Goal: Book appointment/travel/reservation

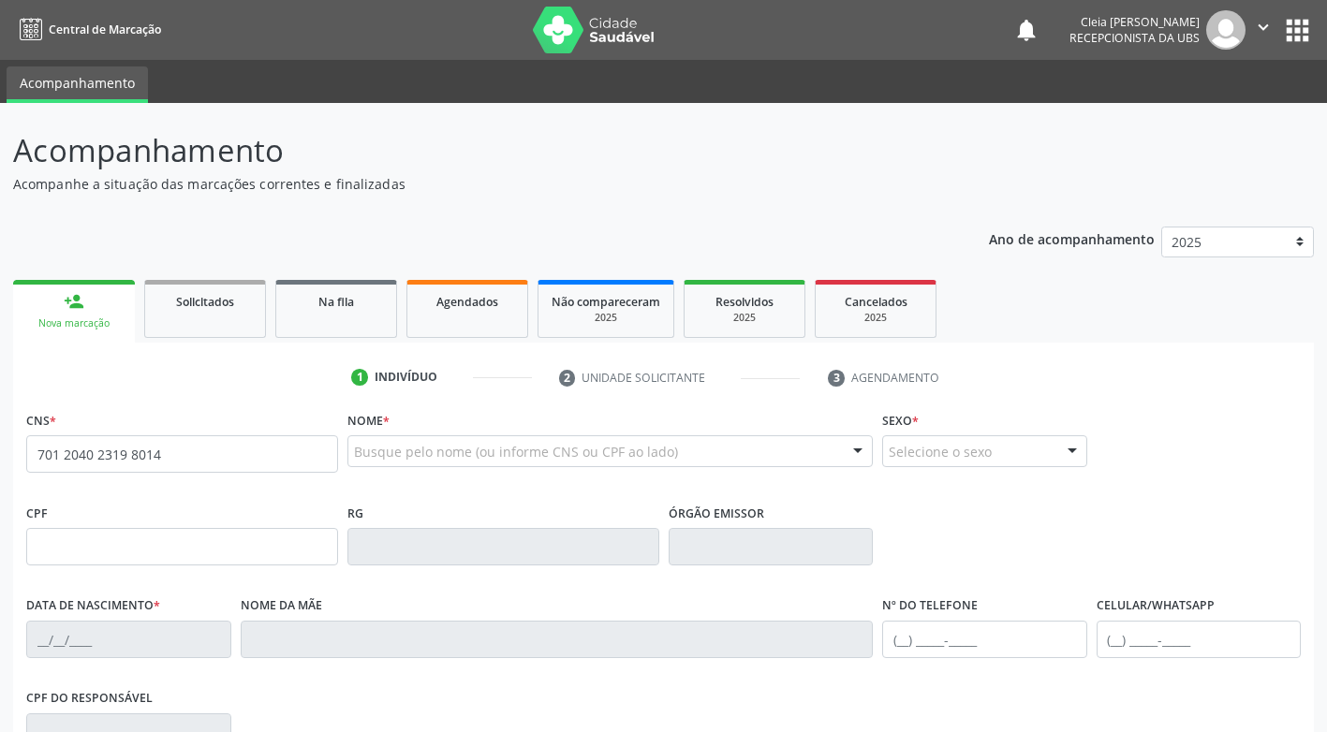
type input "701 2040 2319 8014"
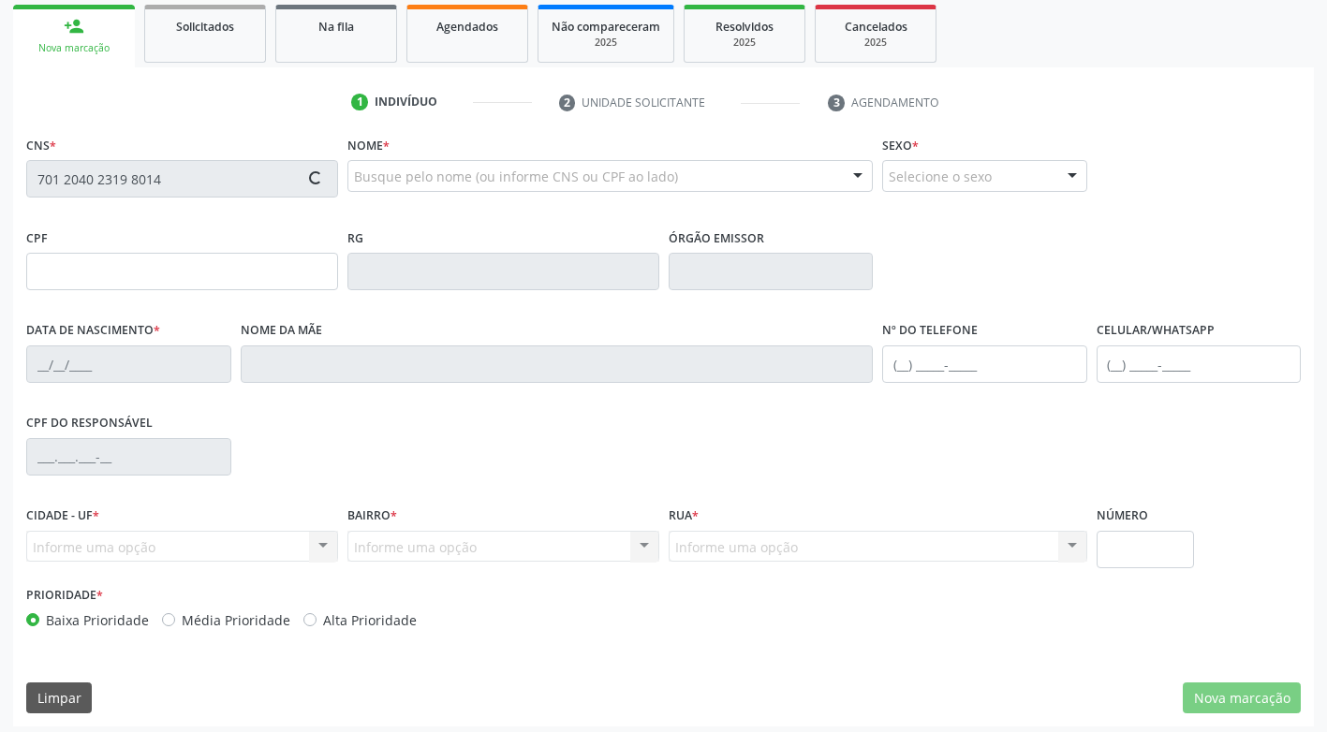
scroll to position [283, 0]
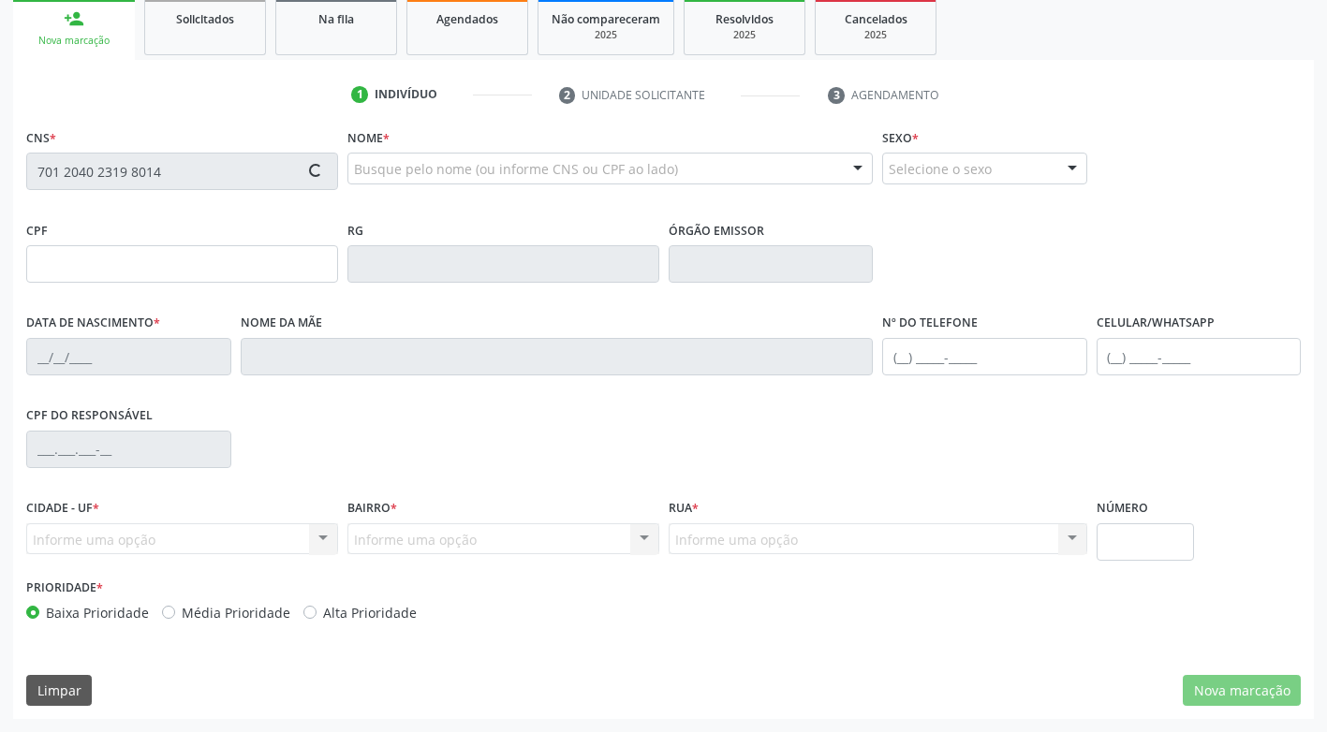
type input "[DATE]"
type input "[PERSON_NAME]"
type input "[PHONE_NUMBER]"
type input "62"
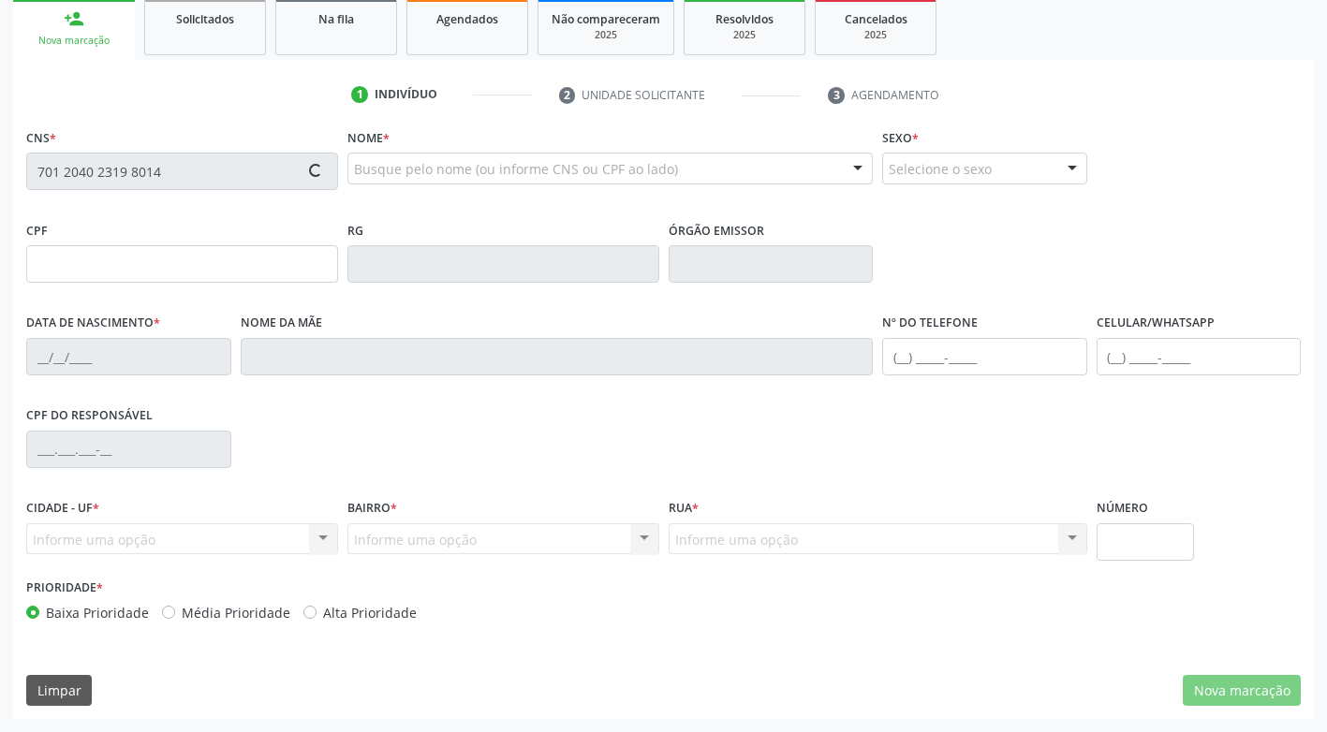
type input "052.947.314-36"
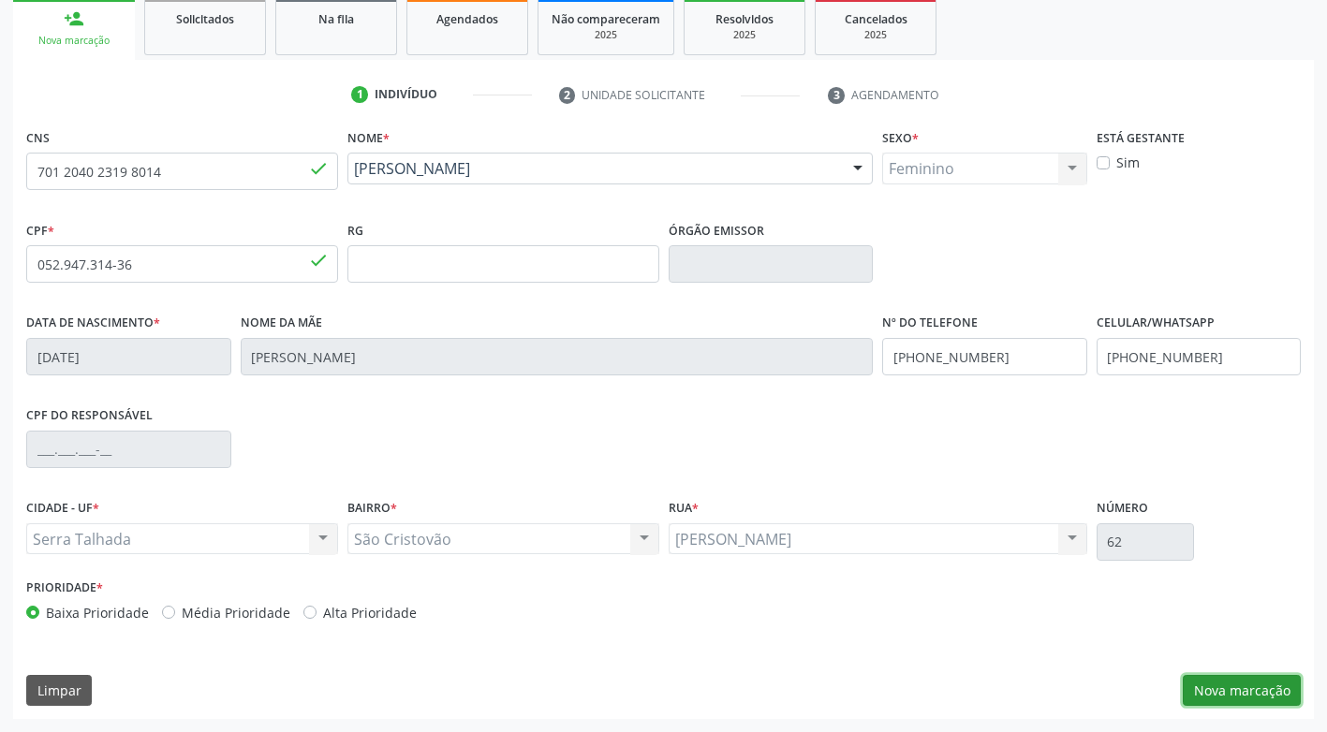
click at [1251, 693] on button "Nova marcação" at bounding box center [1242, 691] width 118 height 32
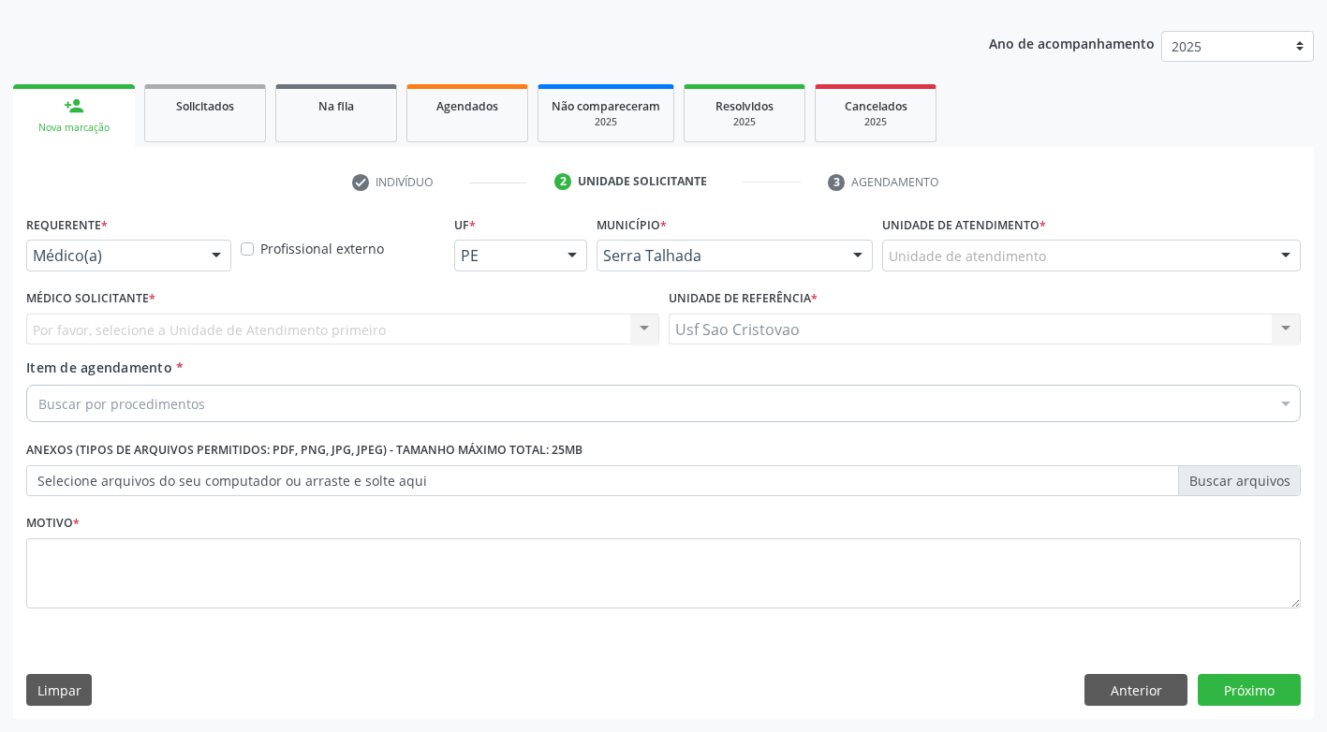
scroll to position [196, 0]
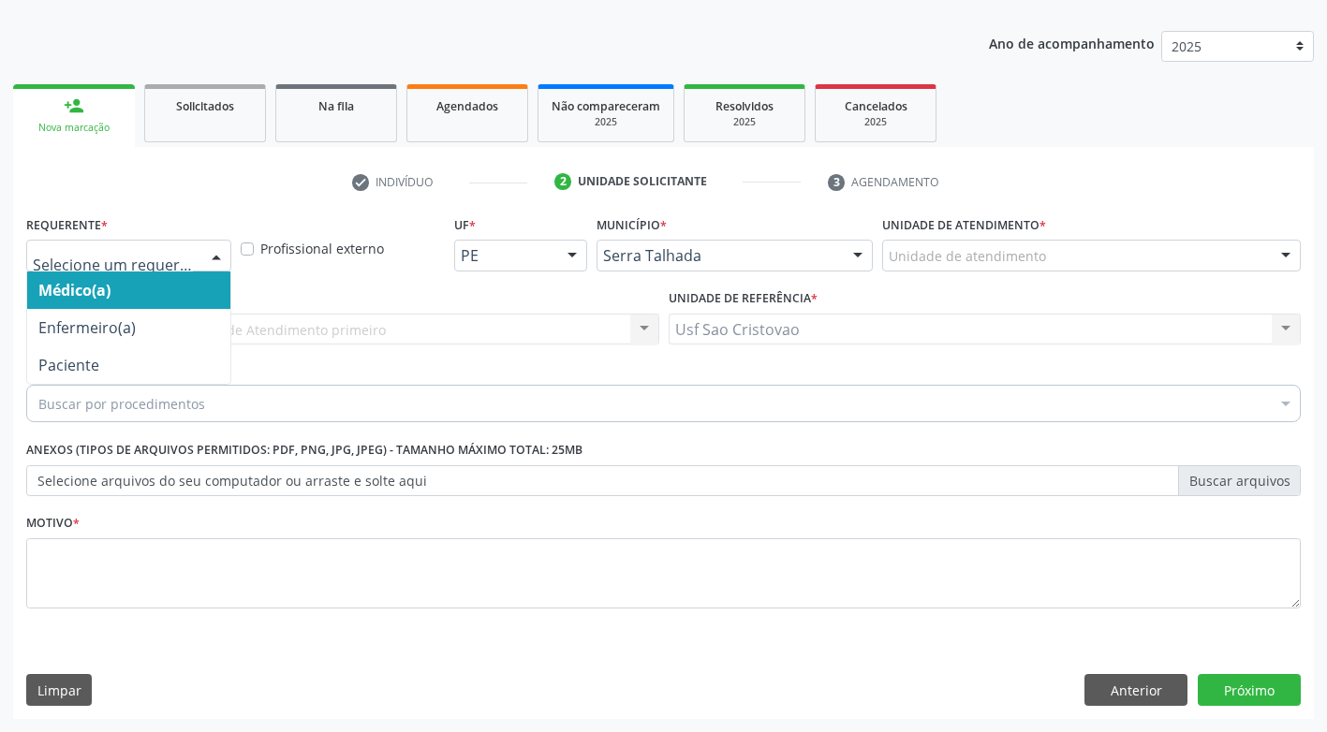
click at [225, 246] on div at bounding box center [216, 257] width 28 height 32
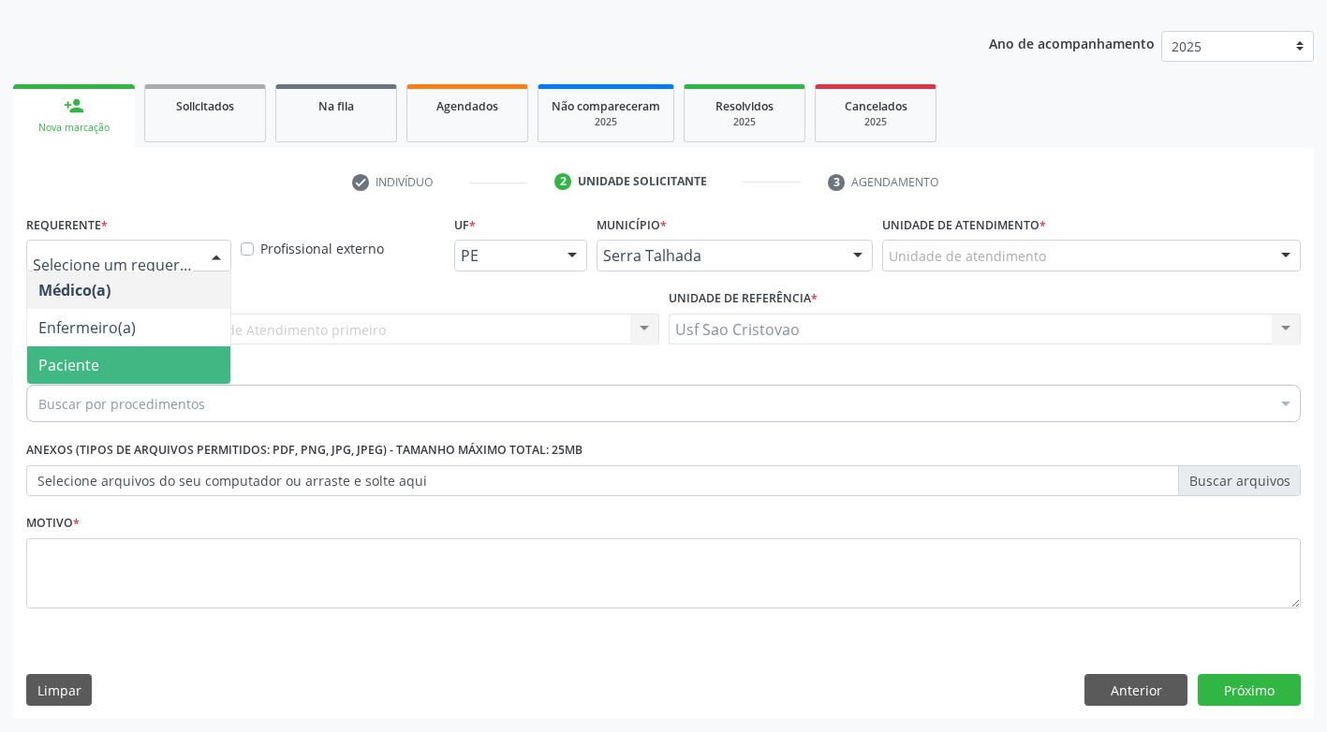
click at [202, 404] on div "Buscar por procedimentos" at bounding box center [663, 403] width 1274 height 37
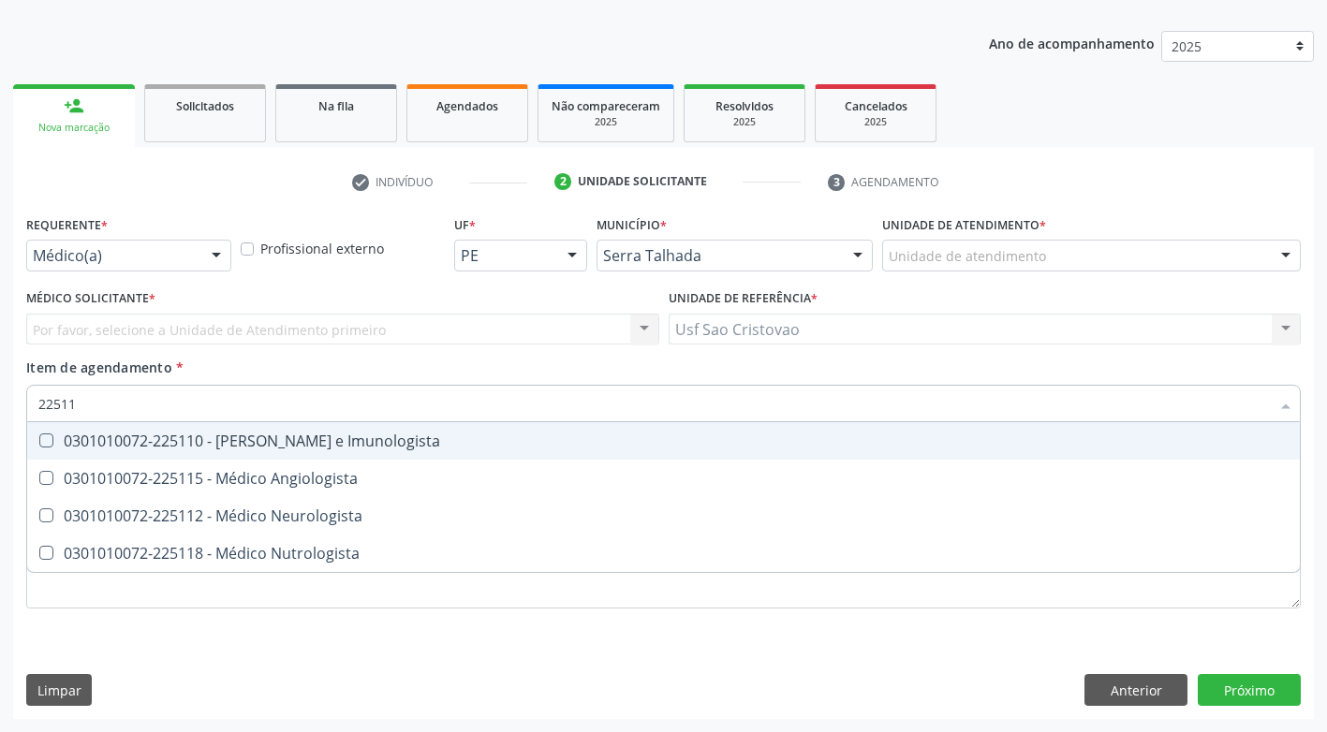
type input "225115"
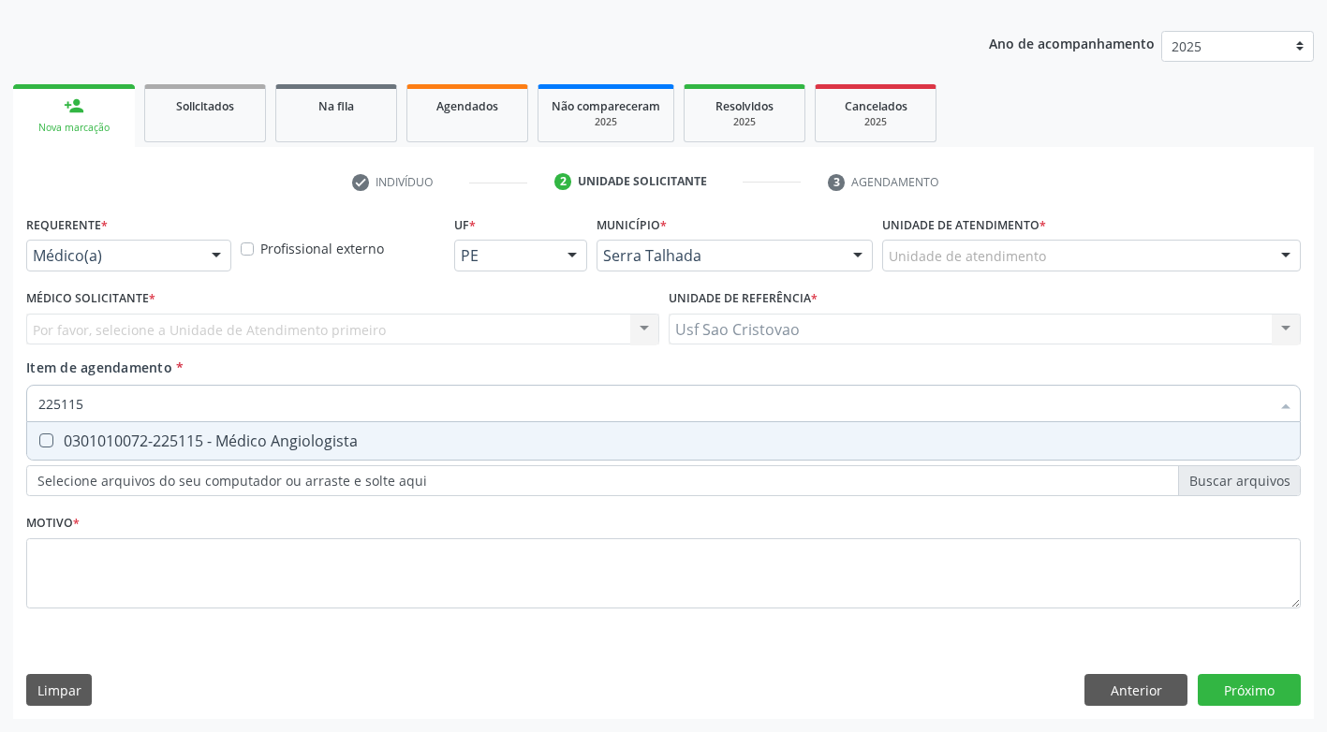
click at [43, 438] on Angiologista at bounding box center [46, 441] width 14 height 14
click at [39, 438] on Angiologista "checkbox" at bounding box center [33, 440] width 12 height 12
checkbox Angiologista "true"
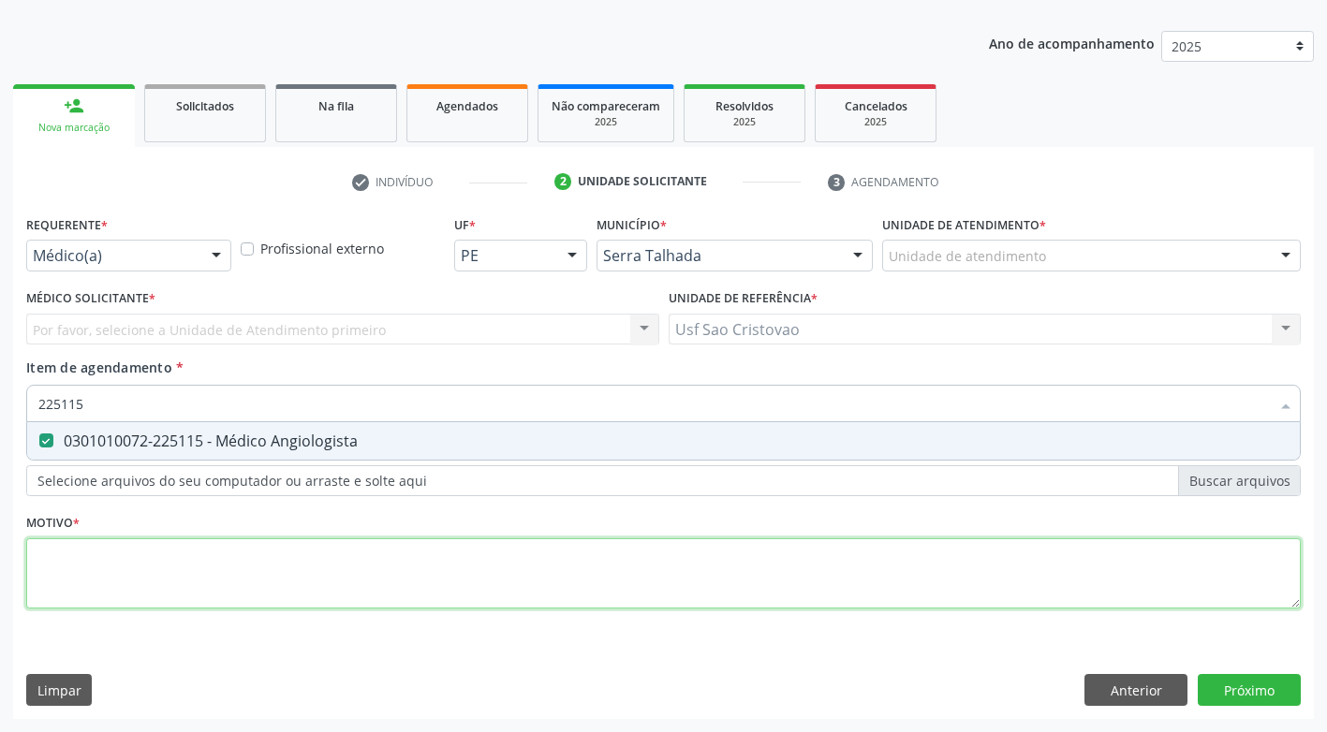
click at [110, 566] on div "Requerente * Médico(a) Médico(a) Enfermeiro(a) Paciente Nenhum resultado encont…" at bounding box center [663, 423] width 1274 height 424
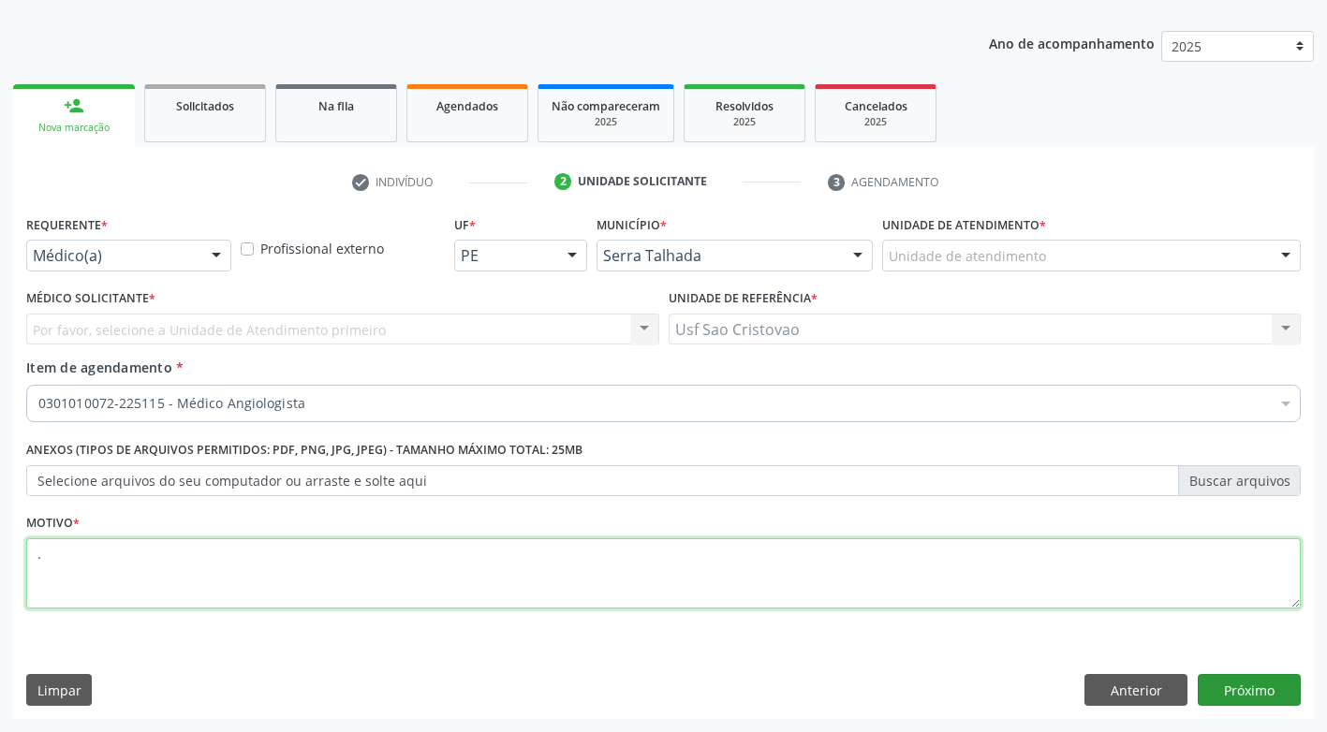
type textarea "."
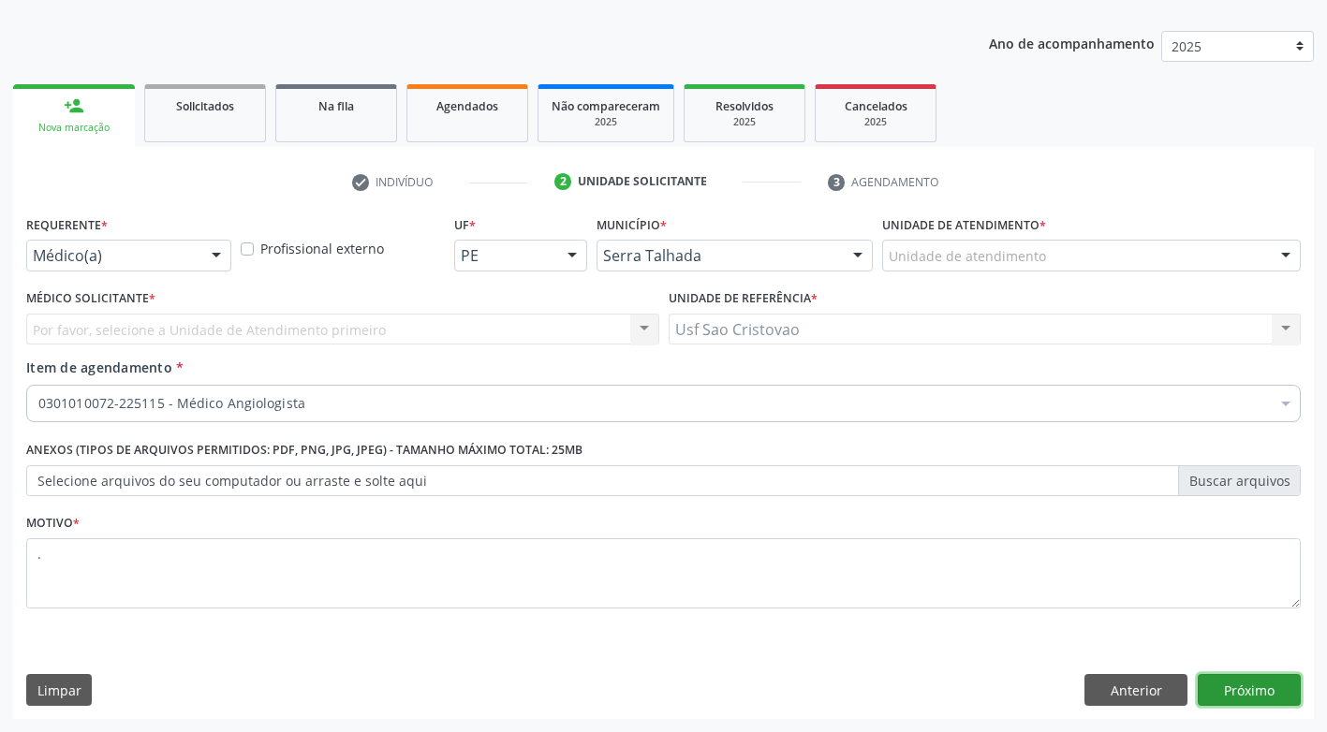
click at [1243, 703] on button "Próximo" at bounding box center [1249, 690] width 103 height 32
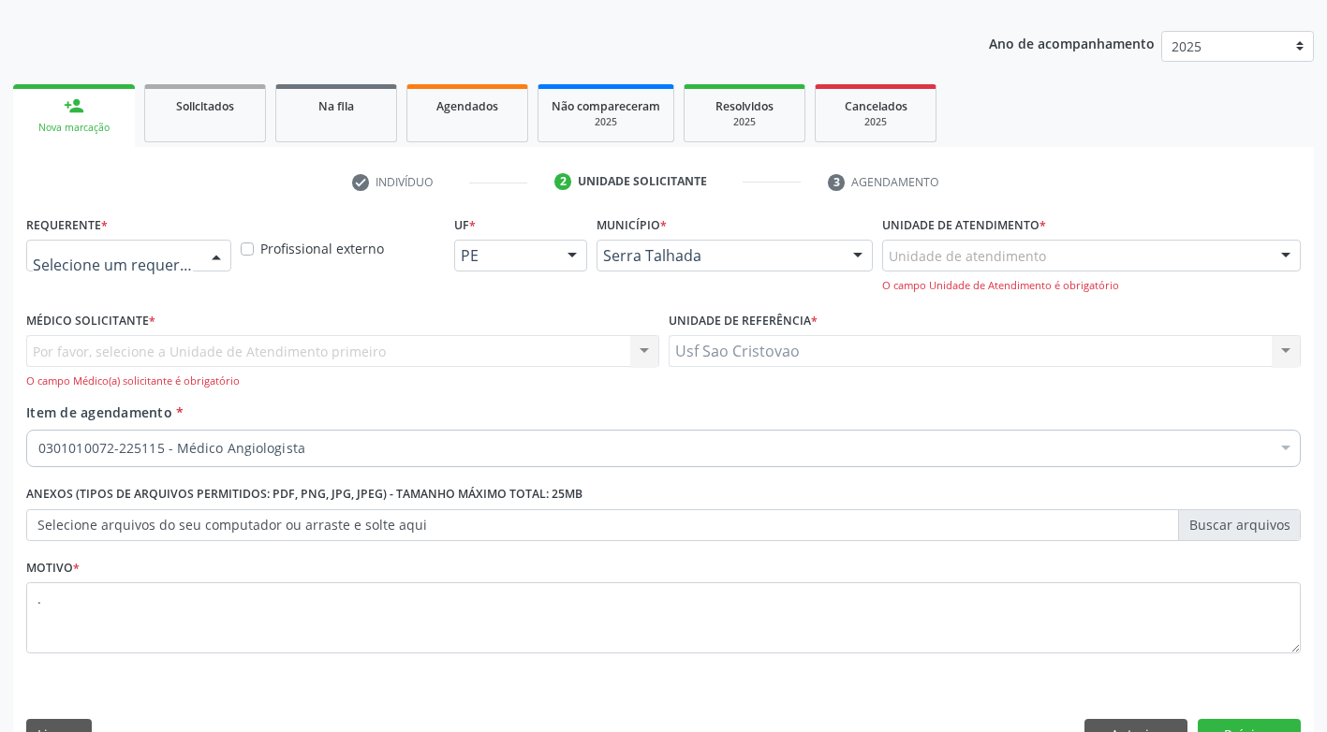
click at [222, 255] on div at bounding box center [216, 257] width 28 height 32
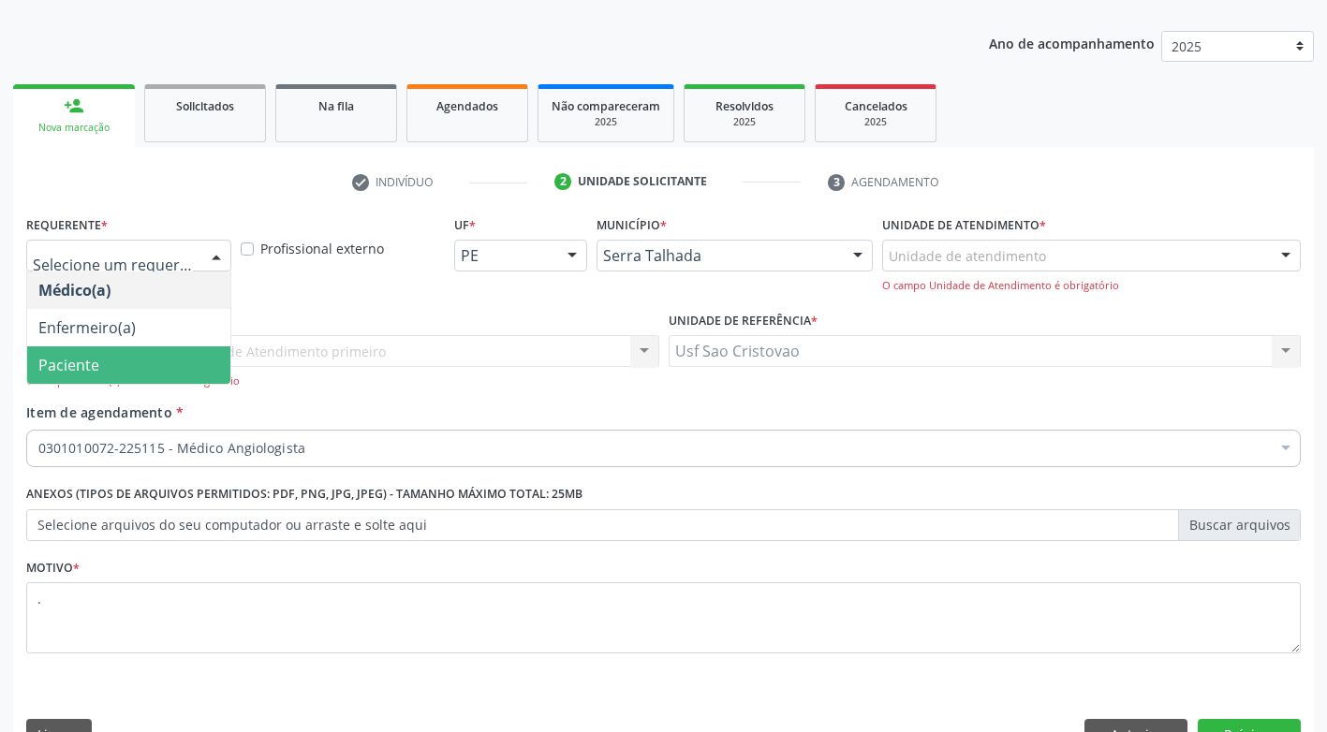
click at [216, 364] on span "Paciente" at bounding box center [128, 364] width 203 height 37
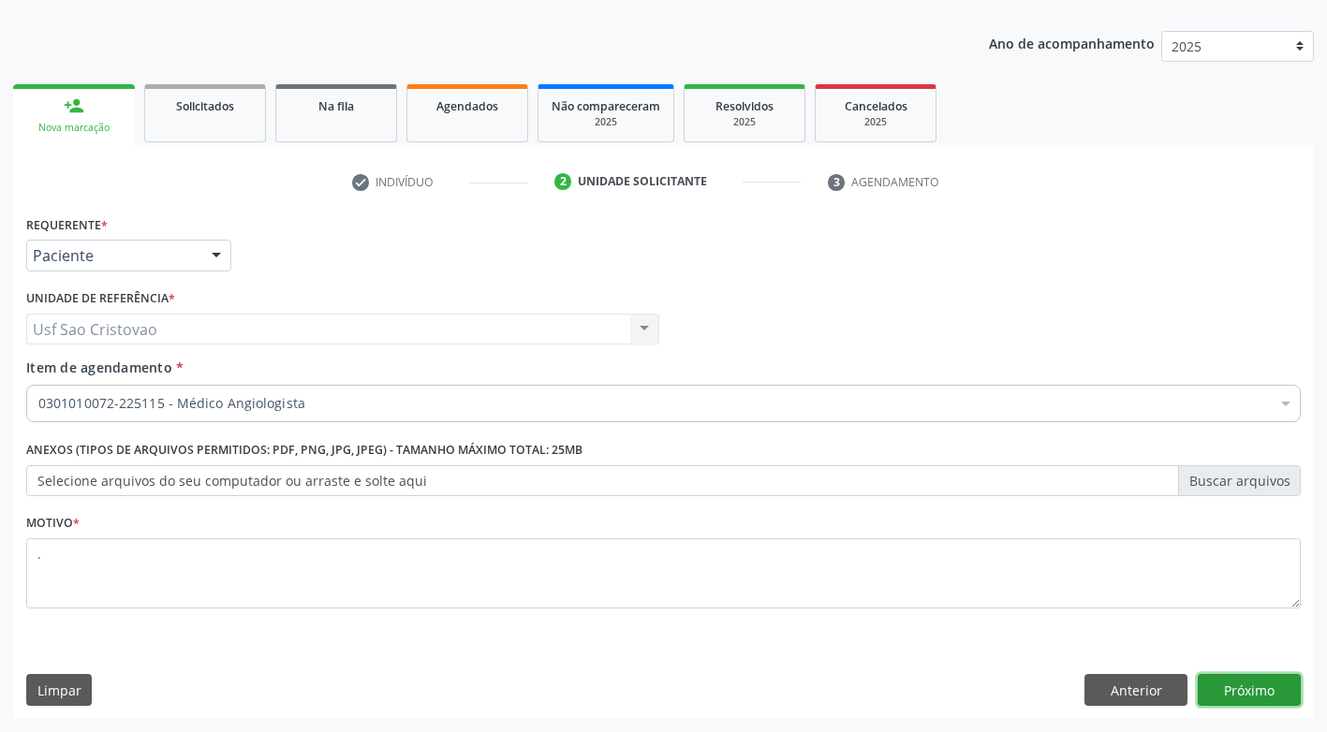
click at [1234, 684] on button "Próximo" at bounding box center [1249, 690] width 103 height 32
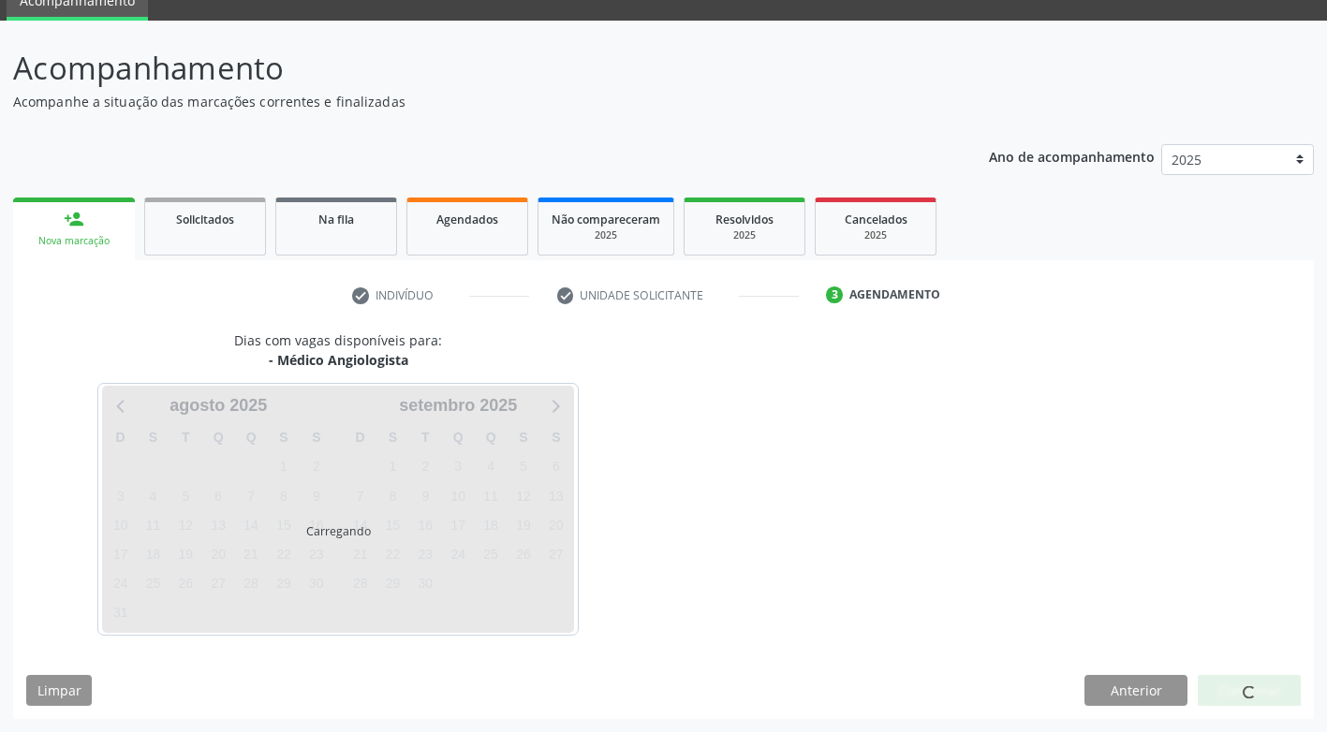
scroll to position [82, 0]
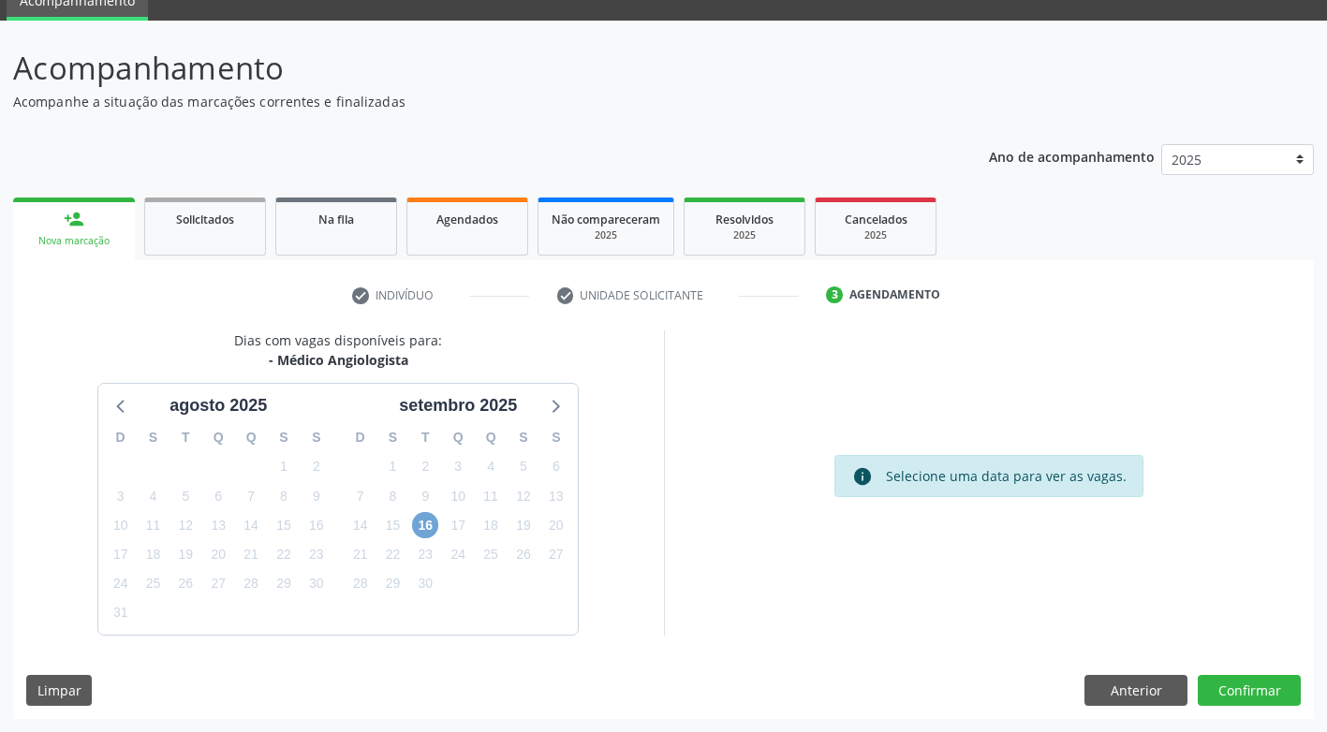
click at [421, 521] on span "16" at bounding box center [425, 525] width 26 height 26
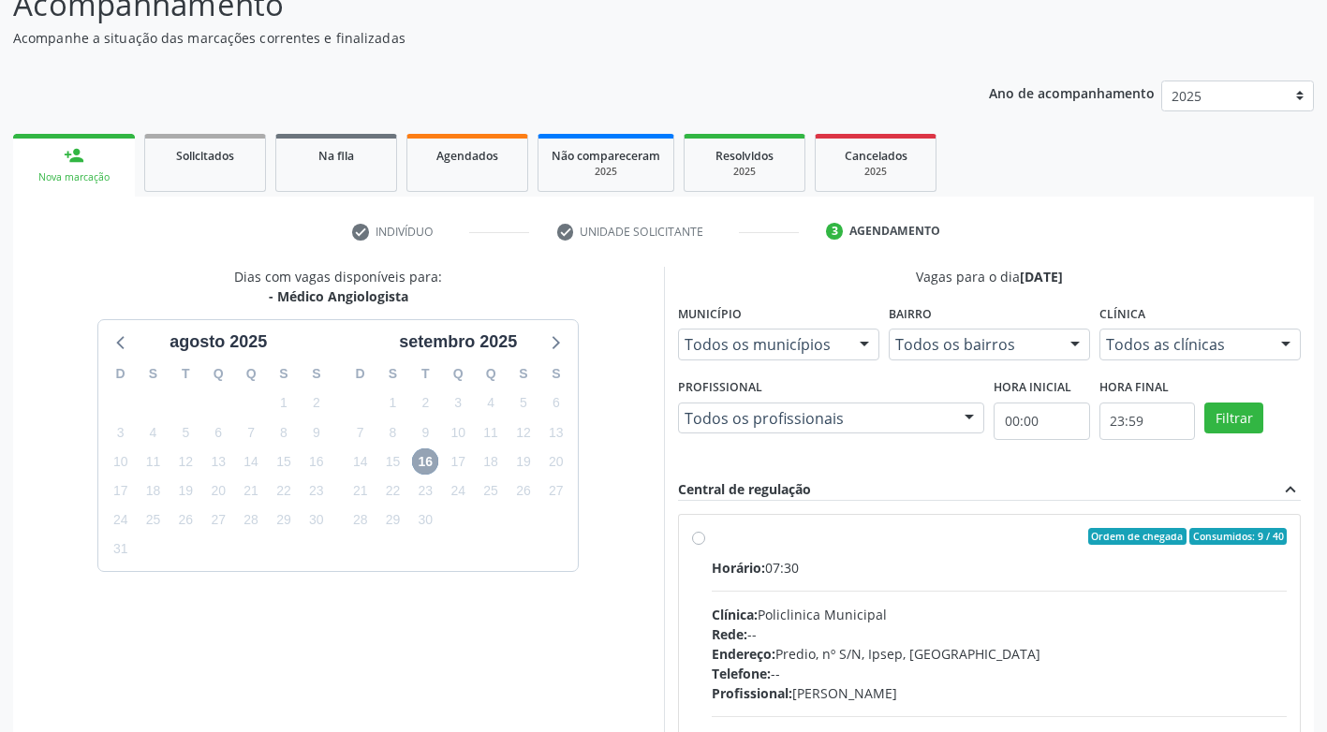
scroll to position [176, 0]
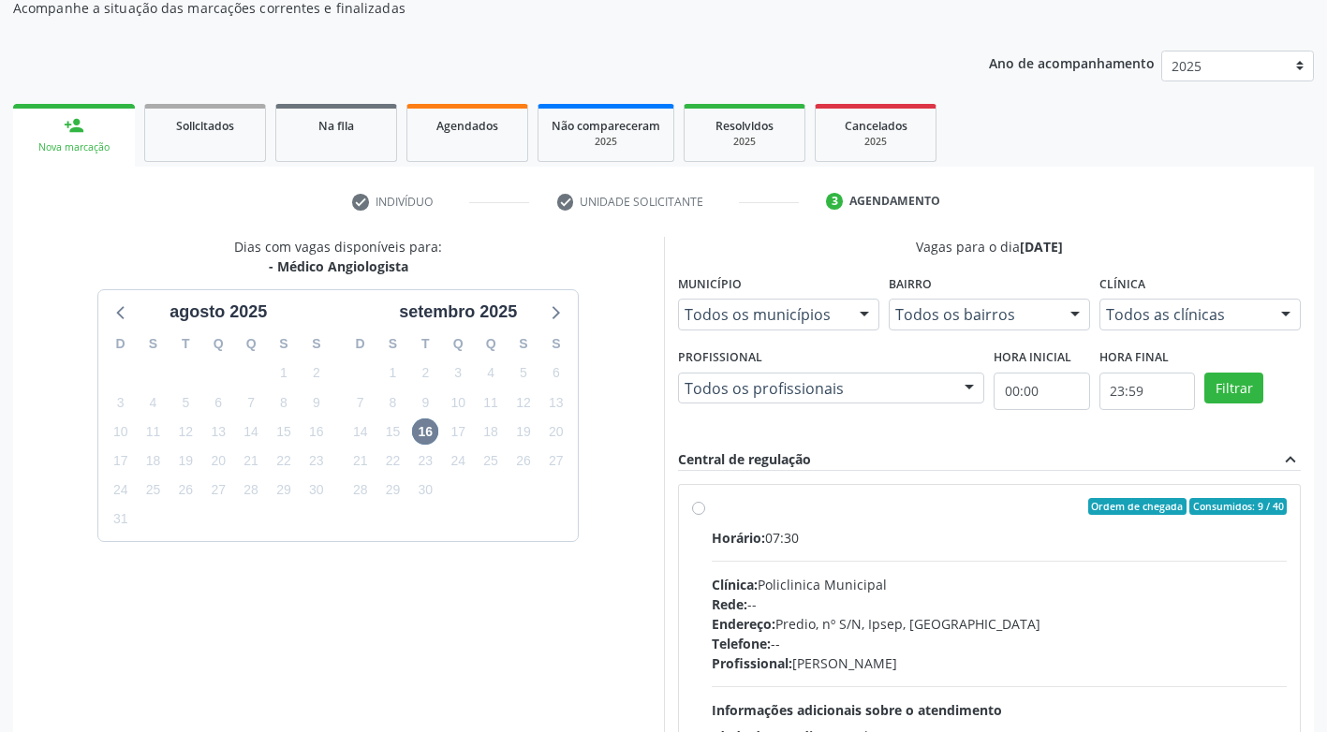
click at [712, 510] on label "Ordem de chegada Consumidos: 9 / 40 Horário: 07:30 Clínica: Policlinica Municip…" at bounding box center [1000, 641] width 576 height 287
click at [696, 510] on input "Ordem de chegada Consumidos: 9 / 40 Horário: 07:30 Clínica: Policlinica Municip…" at bounding box center [698, 506] width 13 height 17
radio input "true"
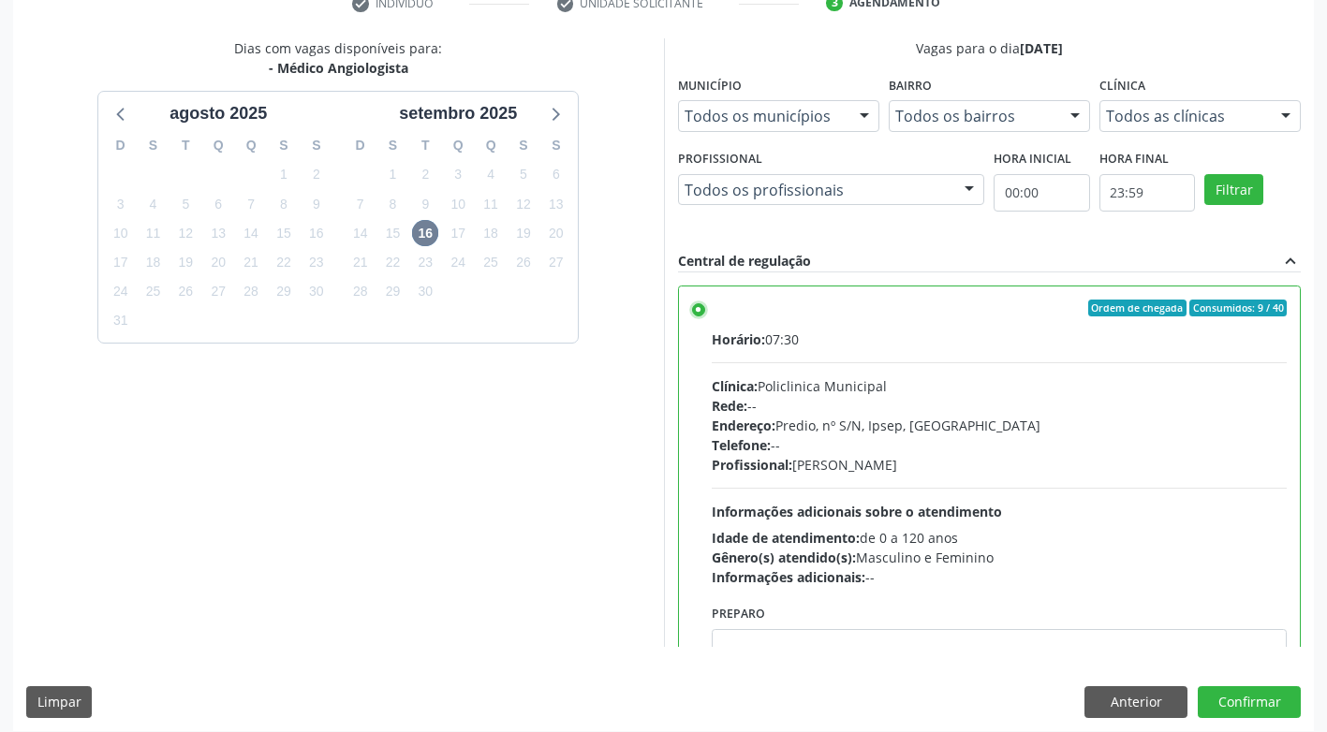
scroll to position [387, 0]
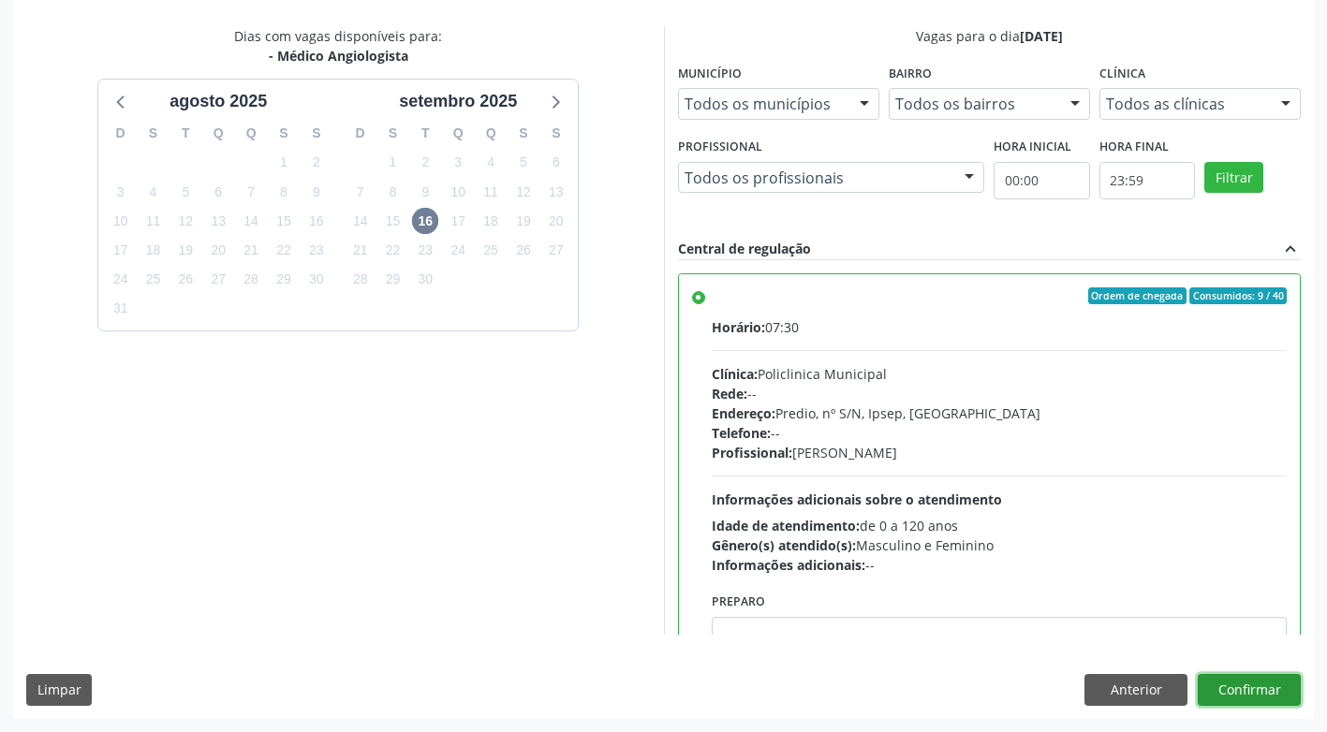
click at [1292, 691] on button "Confirmar" at bounding box center [1249, 690] width 103 height 32
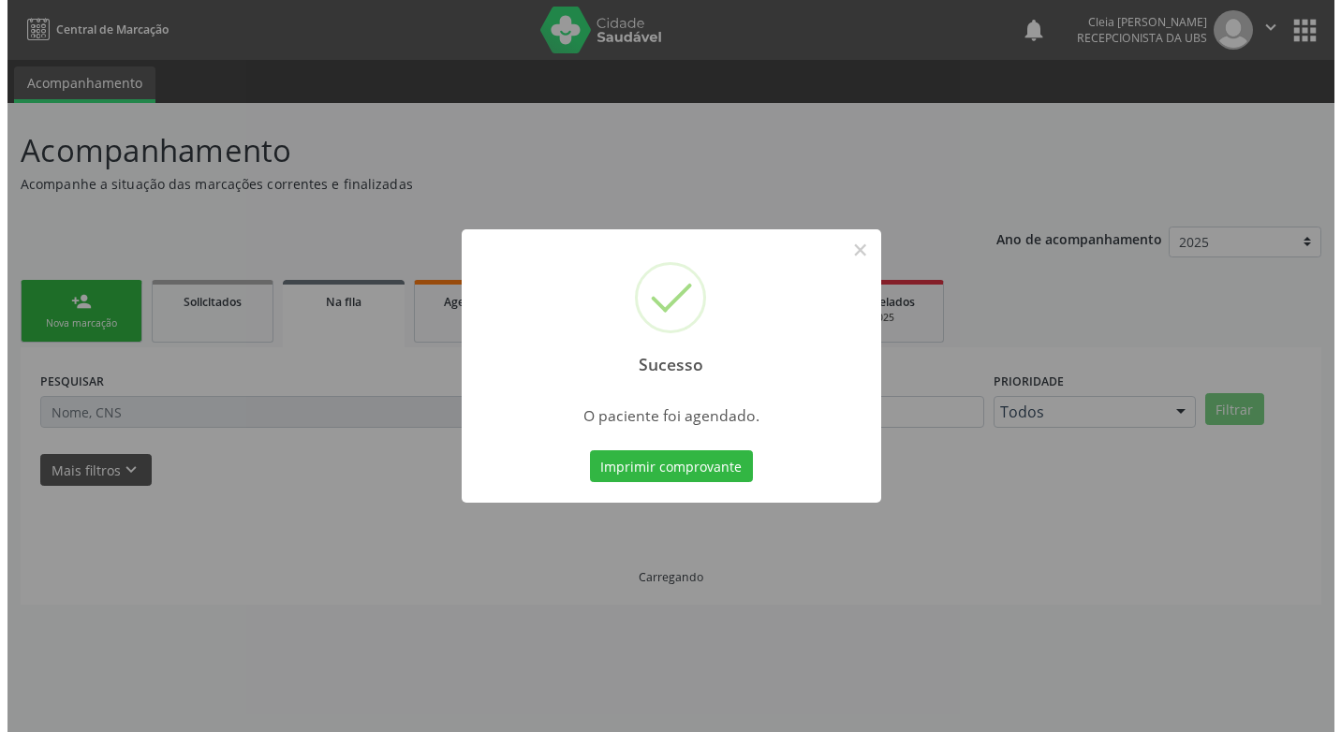
scroll to position [0, 0]
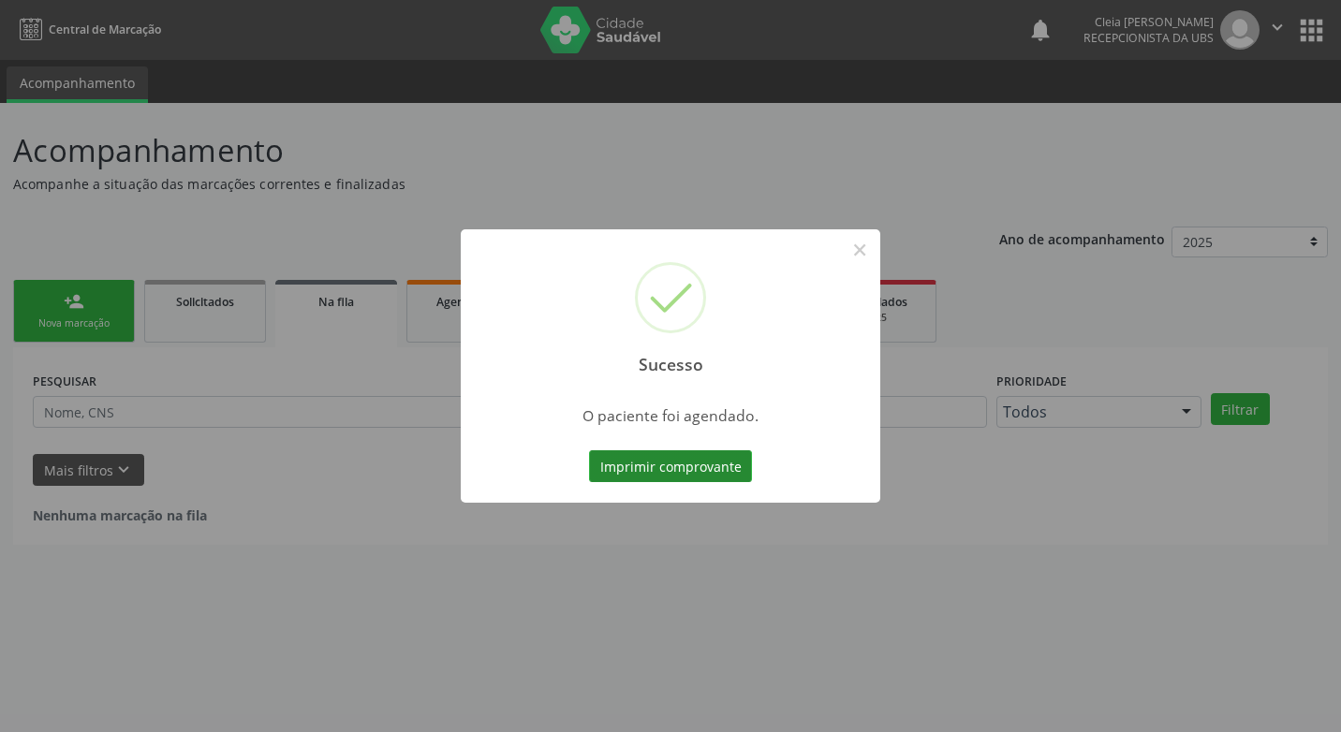
click at [699, 467] on button "Imprimir comprovante" at bounding box center [670, 466] width 163 height 32
